Goal: Task Accomplishment & Management: Complete application form

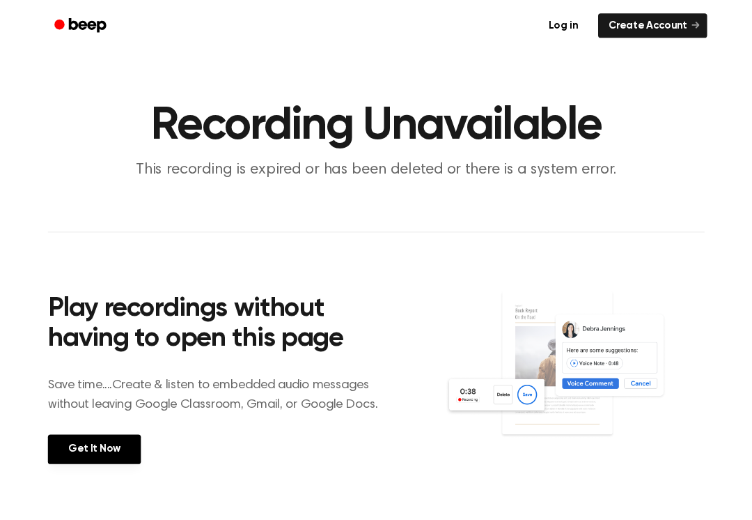
scroll to position [14, 0]
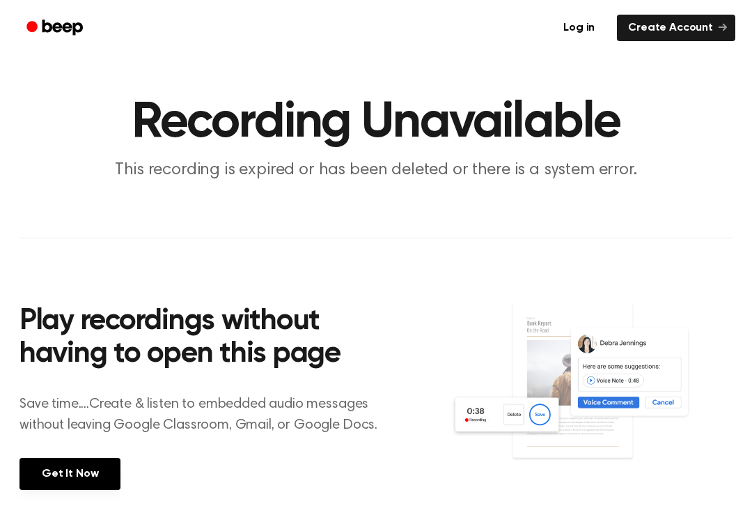
click at [713, 22] on link "Create Account" at bounding box center [676, 28] width 118 height 26
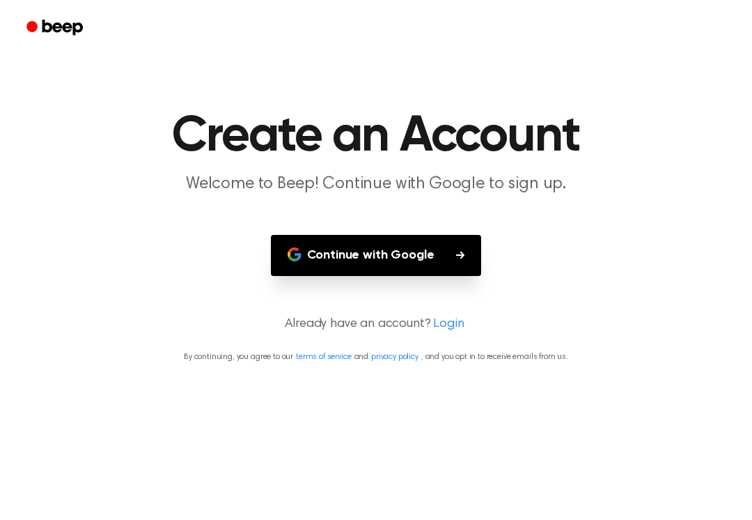
click at [378, 249] on button "Continue with Google" at bounding box center [376, 255] width 211 height 41
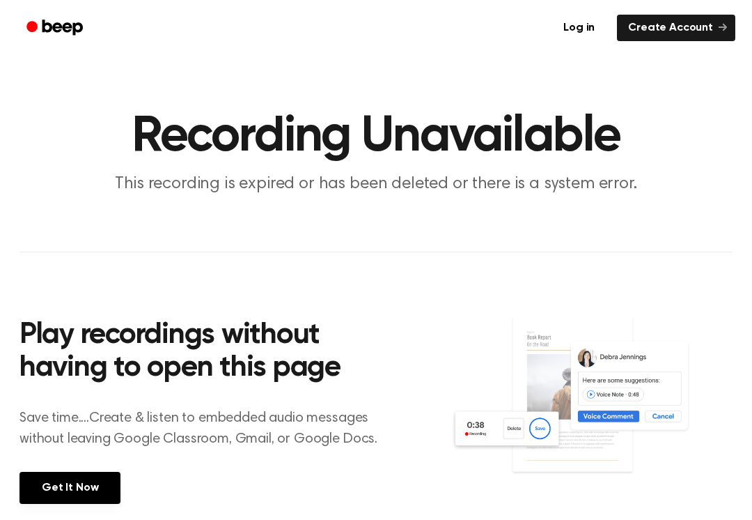
scroll to position [14, 0]
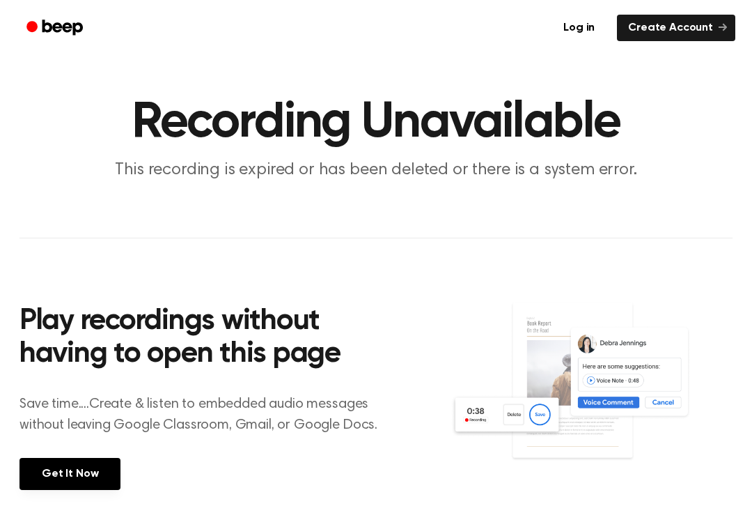
click at [53, 502] on div "Play recordings without having to open this page Save time....Create & listen t…" at bounding box center [235, 395] width 431 height 246
click at [75, 458] on link "Get It Now" at bounding box center [70, 474] width 101 height 32
